Goal: Task Accomplishment & Management: Manage account settings

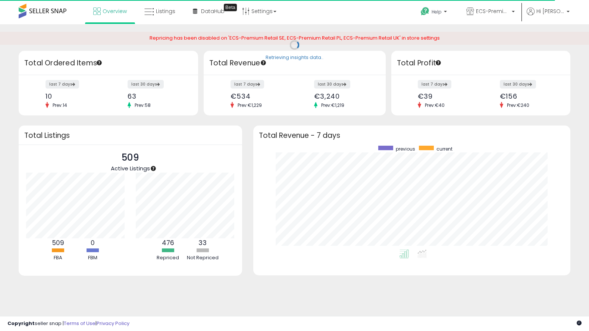
scroll to position [104, 302]
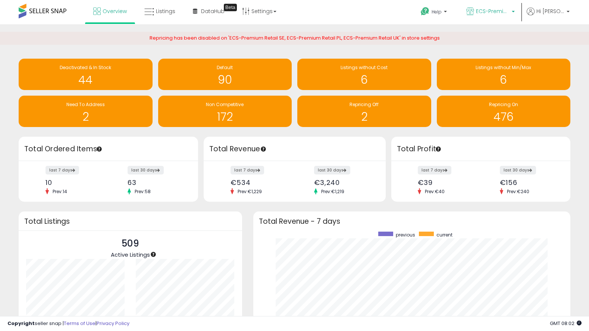
click at [502, 12] on span "ECS-Premium Retail IT" at bounding box center [493, 10] width 34 height 7
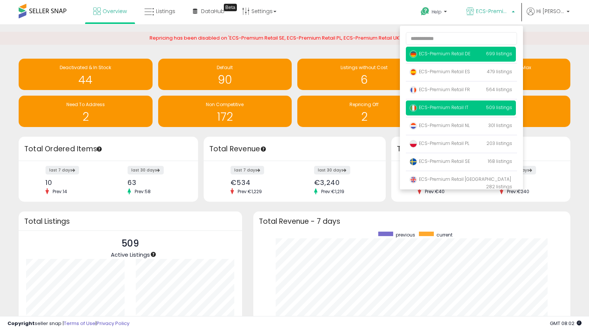
click at [493, 50] on p "ECS-Premium Retail DE 699 listings" at bounding box center [461, 54] width 110 height 15
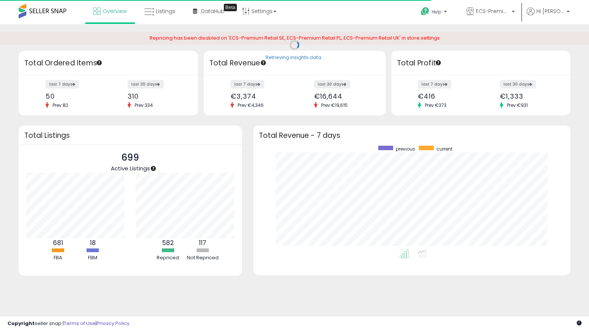
scroll to position [104, 302]
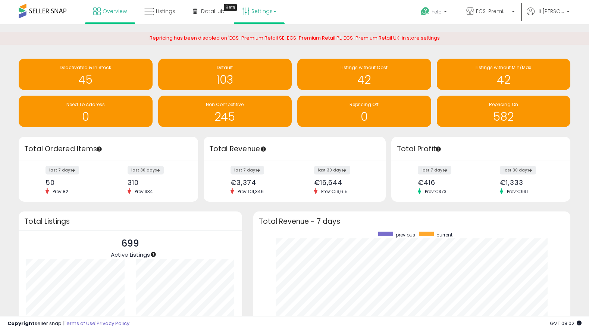
click at [255, 17] on link "Settings" at bounding box center [260, 11] width 46 height 22
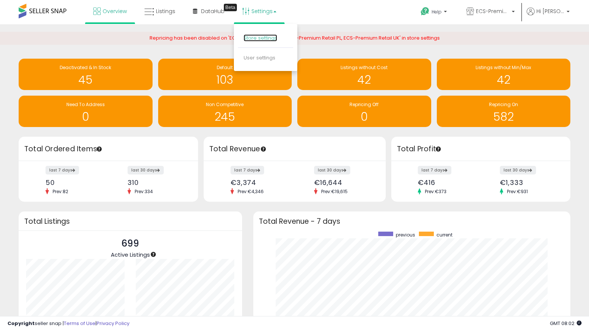
click at [254, 37] on link "Store settings" at bounding box center [261, 37] width 34 height 7
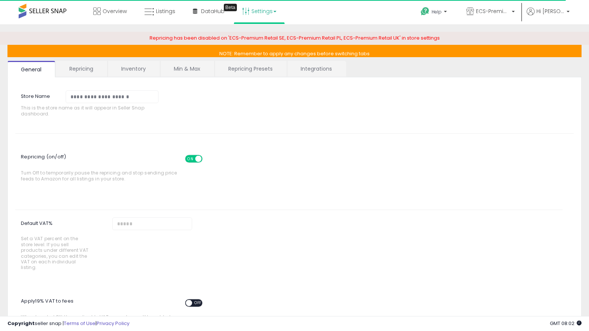
click at [84, 68] on link "Repricing" at bounding box center [81, 69] width 51 height 16
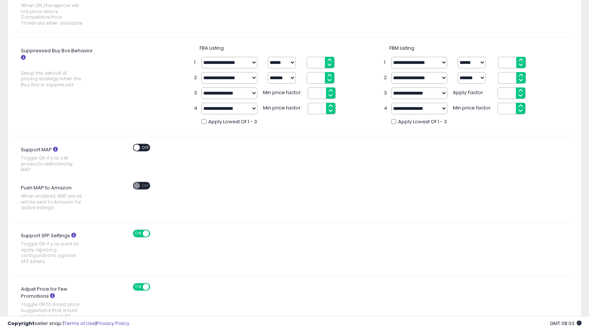
scroll to position [269, 0]
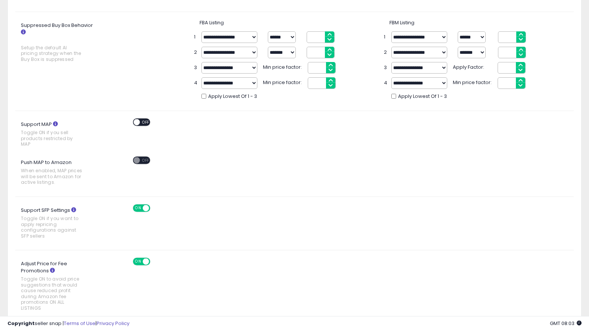
click at [145, 209] on span at bounding box center [146, 207] width 6 height 6
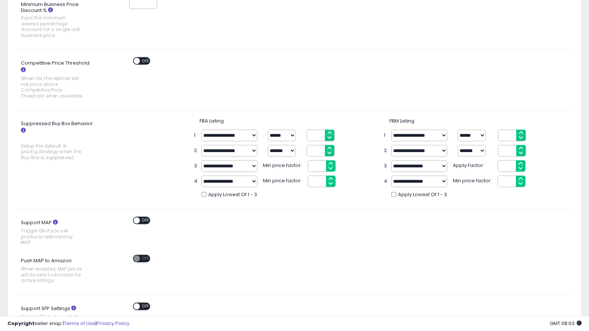
scroll to position [393, 0]
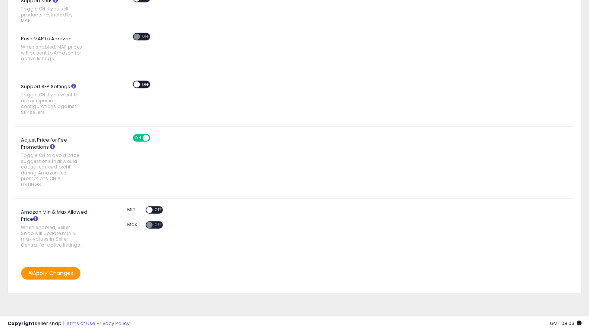
click at [67, 276] on button "Apply Changes" at bounding box center [51, 272] width 60 height 13
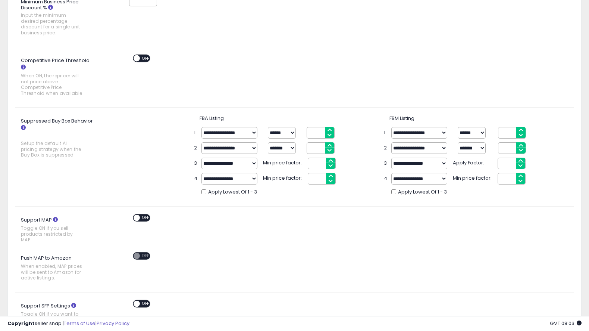
scroll to position [0, 0]
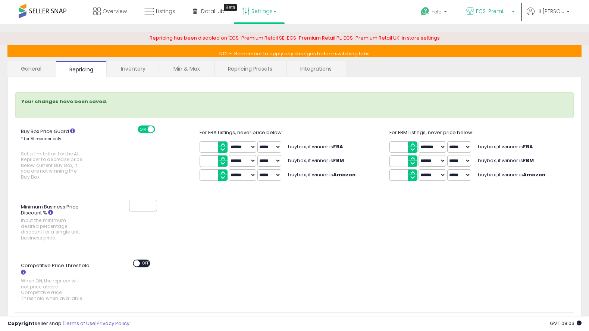
click at [509, 14] on span "ECS-Premium Retail DE" at bounding box center [493, 10] width 34 height 7
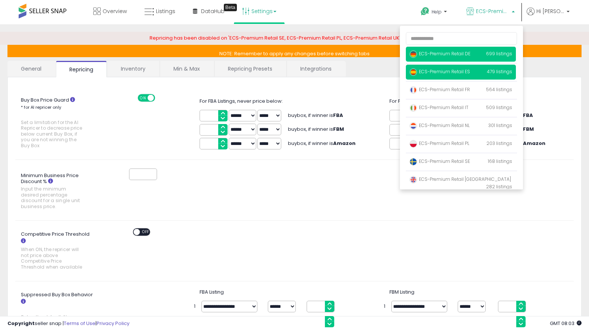
click at [487, 71] on p "ECS-Premium Retail ES 479 listings" at bounding box center [461, 72] width 110 height 15
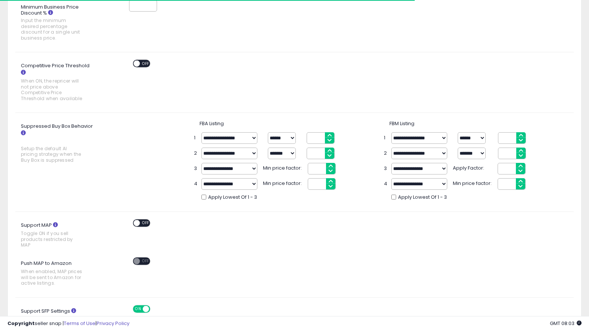
scroll to position [293, 0]
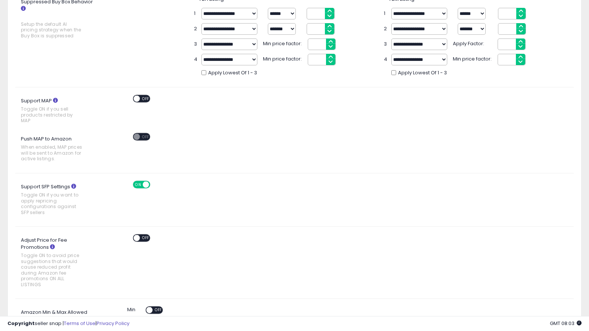
click at [142, 185] on span "ON" at bounding box center [138, 184] width 9 height 6
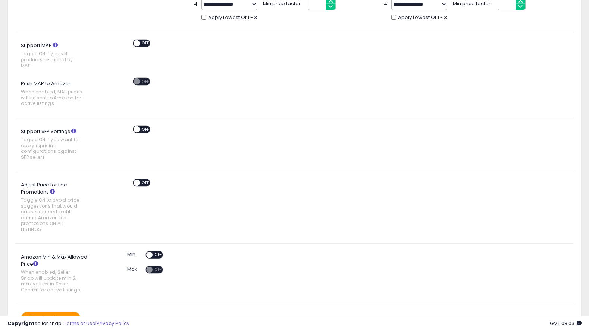
scroll to position [393, 0]
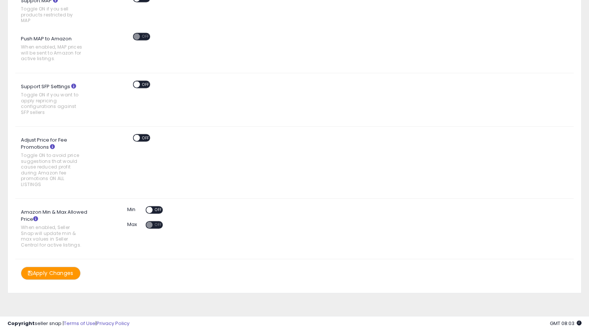
click at [64, 273] on button "Apply Changes" at bounding box center [51, 272] width 60 height 13
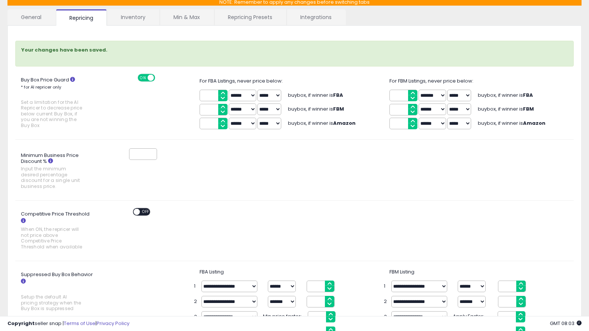
scroll to position [0, 0]
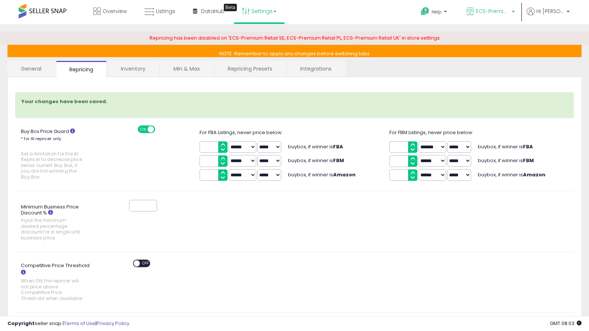
click at [510, 13] on span "ECS-Premium Retail ES" at bounding box center [493, 10] width 34 height 7
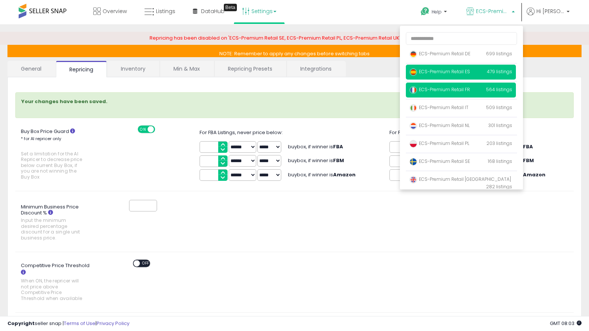
click at [469, 87] on span "ECS-Premium Retail FR" at bounding box center [440, 89] width 60 height 6
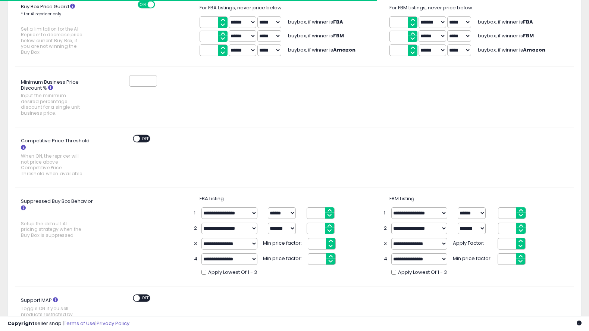
scroll to position [393, 0]
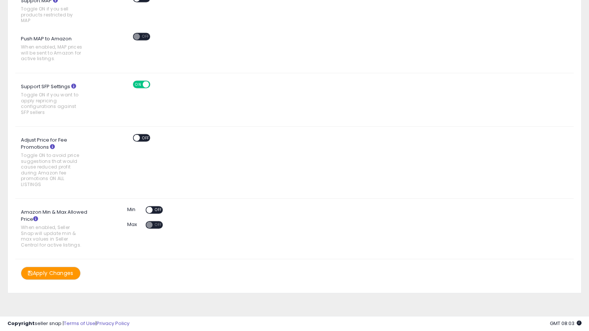
click at [140, 136] on div "ON OFF" at bounding box center [134, 138] width 18 height 6
click at [141, 84] on span "ON" at bounding box center [138, 84] width 9 height 6
click at [48, 274] on button "Apply Changes" at bounding box center [51, 272] width 60 height 13
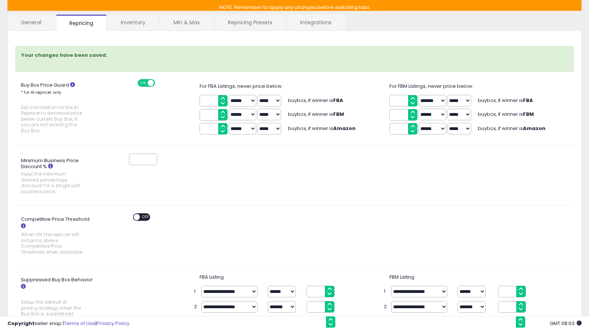
scroll to position [0, 0]
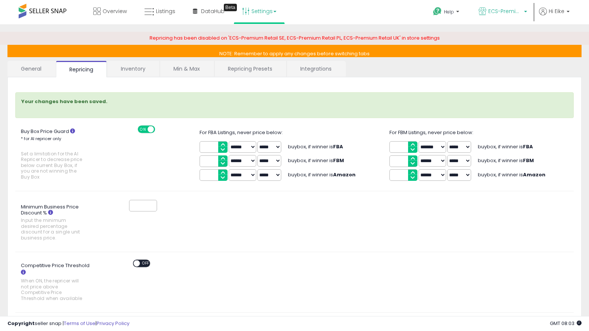
click at [510, 10] on span "ECS-Premium Retail FR" at bounding box center [505, 10] width 34 height 7
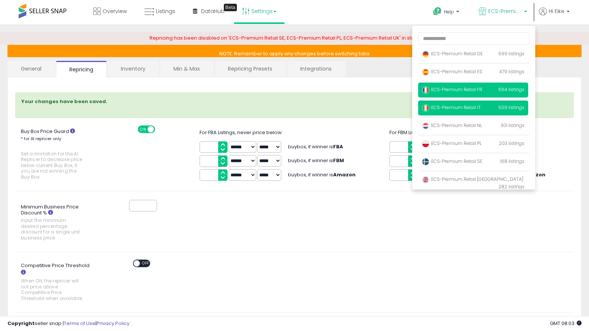
click at [460, 108] on span "ECS-Premium Retail IT" at bounding box center [451, 107] width 59 height 6
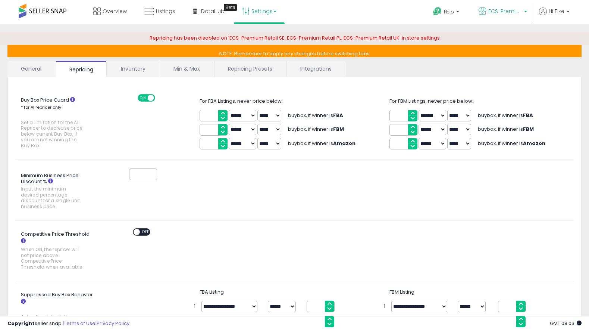
click at [513, 14] on span "ECS-Premium Retail IT" at bounding box center [505, 10] width 34 height 7
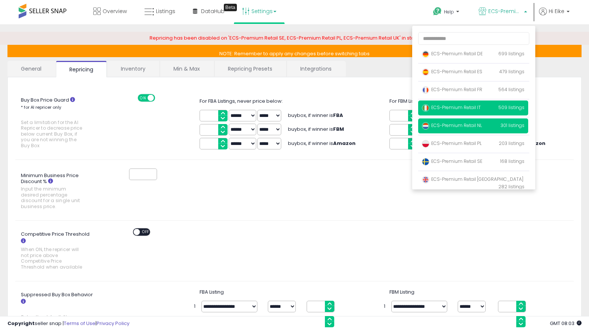
click at [455, 125] on span "ECS-Premium Retail NL" at bounding box center [452, 125] width 60 height 6
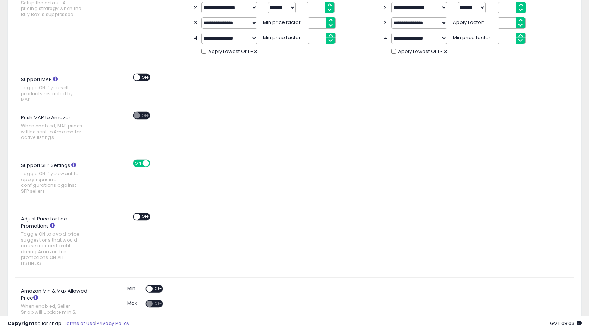
click at [144, 165] on span at bounding box center [146, 163] width 6 height 6
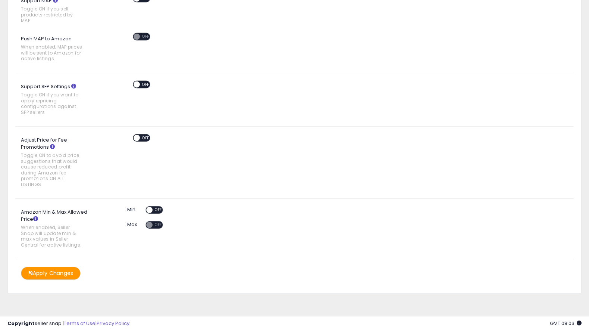
click at [49, 268] on button "Apply Changes" at bounding box center [51, 272] width 60 height 13
